Goal: Transaction & Acquisition: Purchase product/service

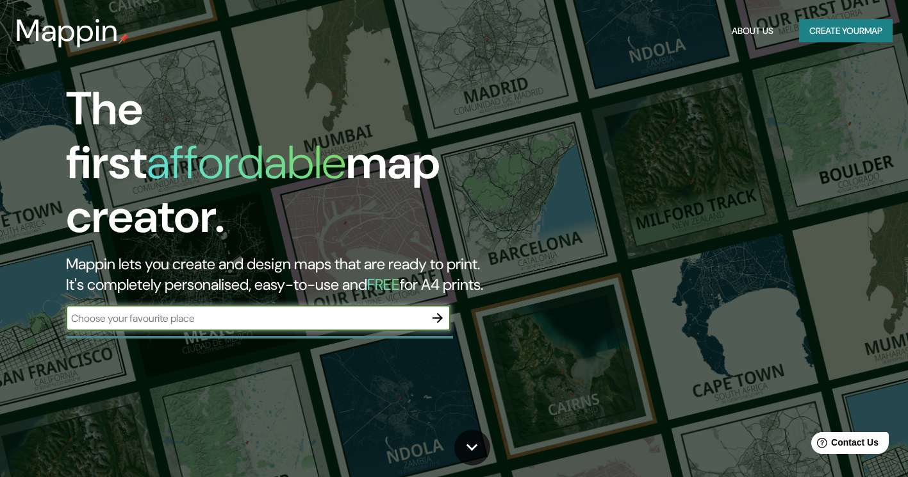
click at [269, 311] on input "text" at bounding box center [245, 318] width 359 height 15
type input "La reina Chile"
click at [433, 310] on icon "button" at bounding box center [437, 317] width 15 height 15
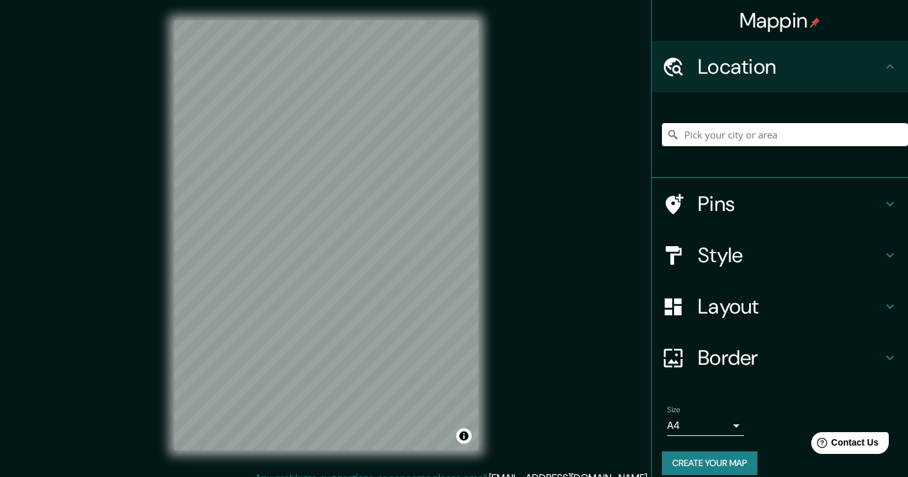
click at [713, 248] on h4 "Style" at bounding box center [790, 255] width 185 height 26
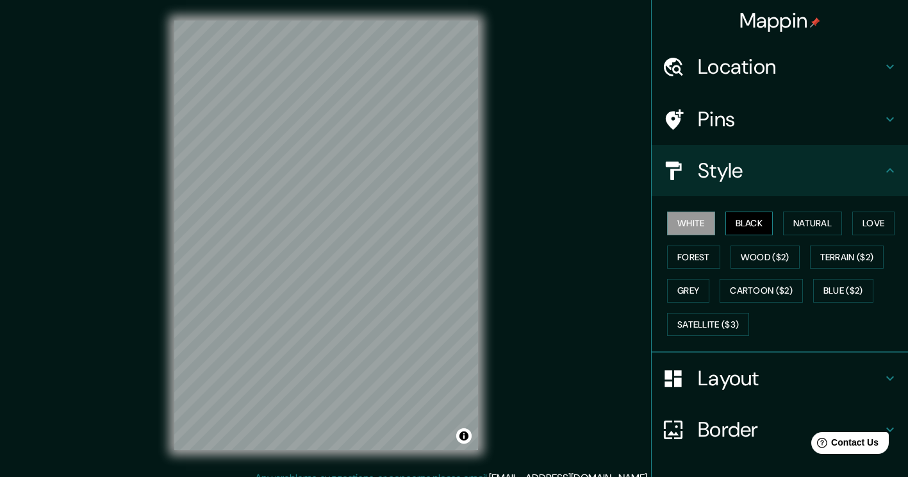
click at [732, 233] on button "Black" at bounding box center [749, 223] width 48 height 24
click at [766, 64] on h4 "Location" at bounding box center [790, 67] width 185 height 26
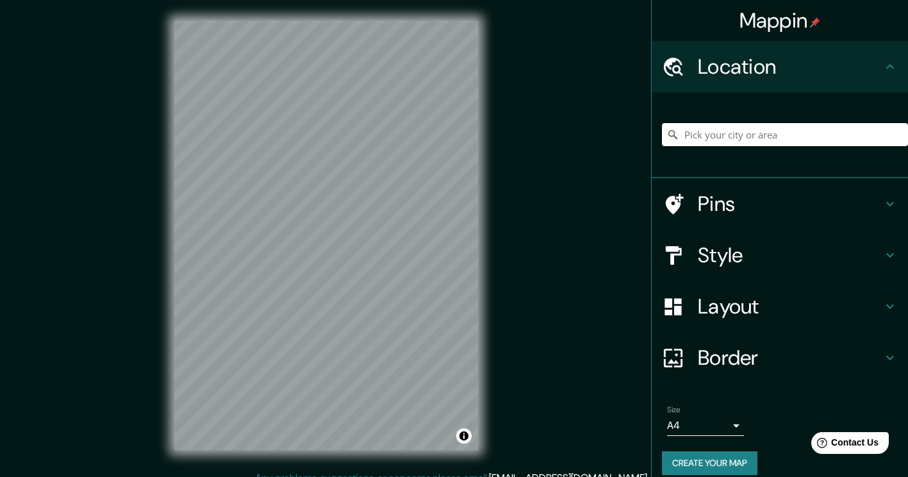
click at [731, 129] on input "Pick your city or area" at bounding box center [785, 134] width 246 height 23
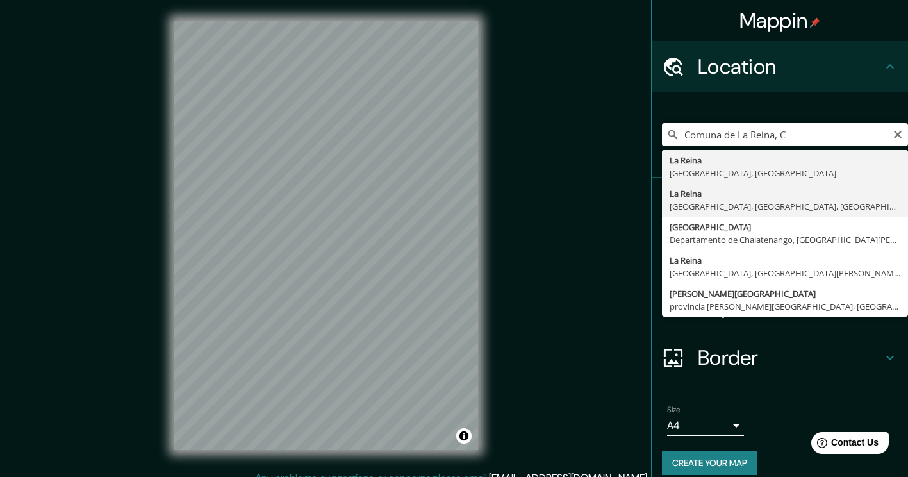
type input "La Reina, [GEOGRAPHIC_DATA], [GEOGRAPHIC_DATA], [GEOGRAPHIC_DATA]"
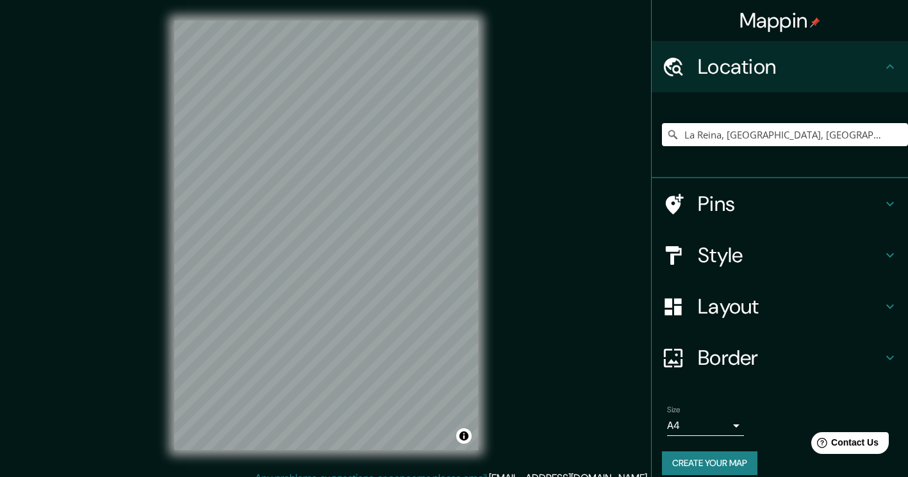
click at [713, 302] on h4 "Layout" at bounding box center [790, 307] width 185 height 26
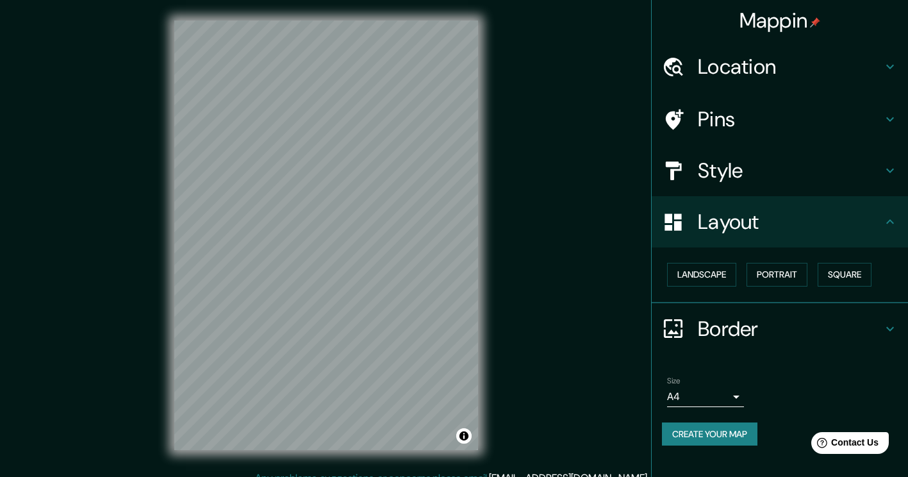
click at [741, 319] on h4 "Border" at bounding box center [790, 329] width 185 height 26
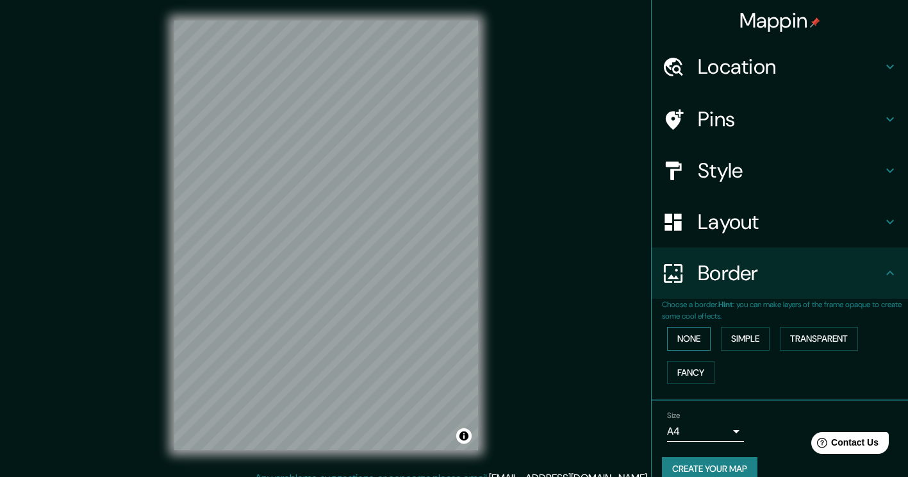
click at [688, 335] on button "None" at bounding box center [689, 339] width 44 height 24
click at [703, 434] on body "Mappin Location [GEOGRAPHIC_DATA], [GEOGRAPHIC_DATA], [GEOGRAPHIC_DATA] Pins St…" at bounding box center [454, 238] width 908 height 477
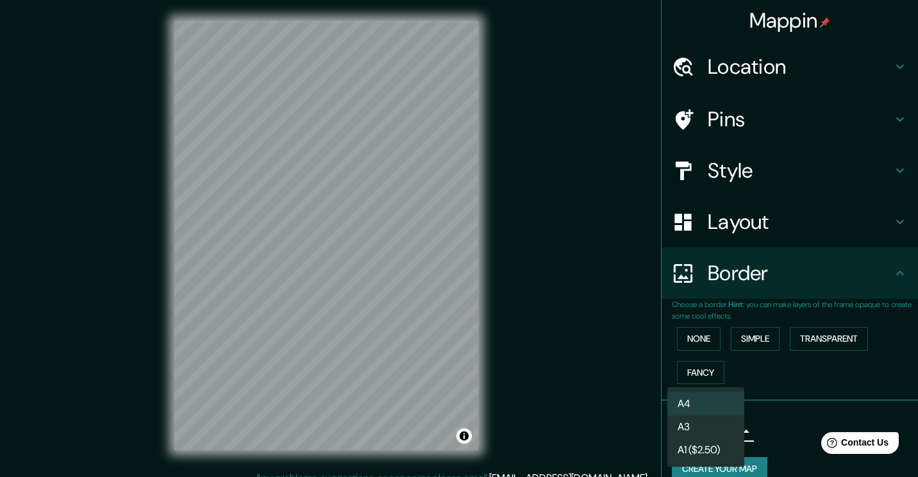
click at [701, 421] on li "A3" at bounding box center [705, 426] width 77 height 23
type input "a4"
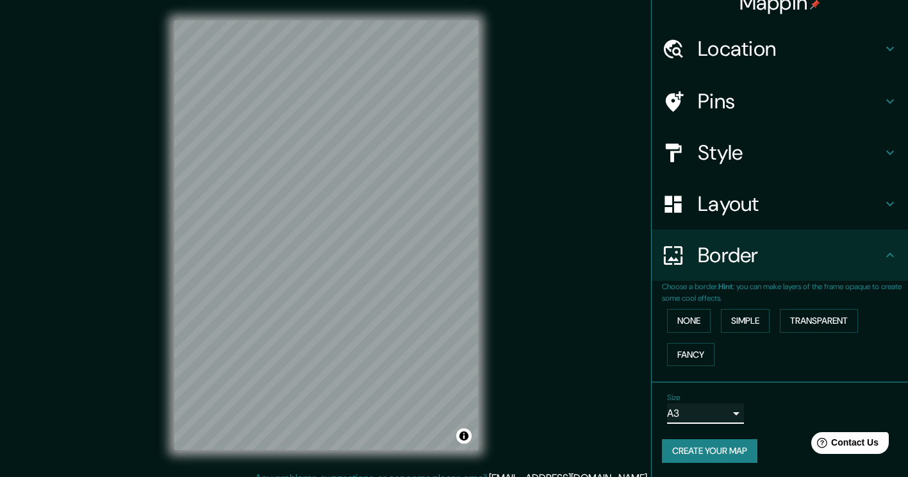
scroll to position [19, 0]
click at [730, 453] on button "Create your map" at bounding box center [709, 450] width 95 height 24
